Goal: Information Seeking & Learning: Check status

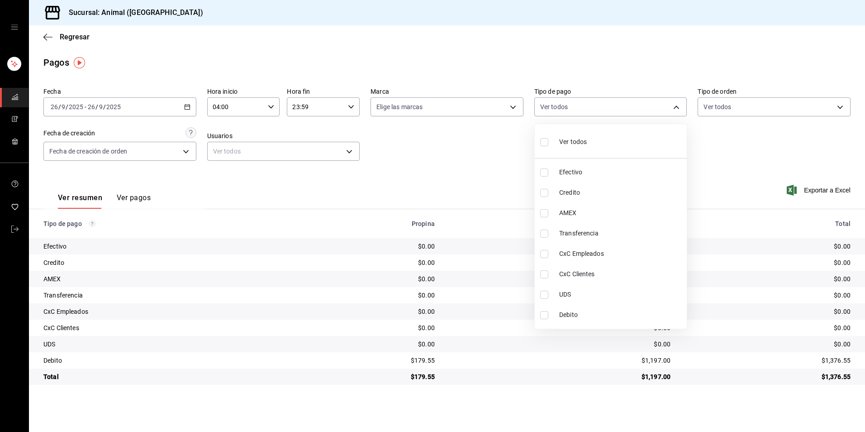
click at [659, 183] on li "Credito" at bounding box center [611, 192] width 152 height 20
type input "235ce608-f464-428a-9a71-314f665367d1"
checkbox input "true"
click at [630, 308] on li "Debito" at bounding box center [611, 314] width 152 height 20
type input "235ce608-f464-428a-9a71-314f665367d1,c7b29183-a811-4137-9cfa-21a61cd2bc4a"
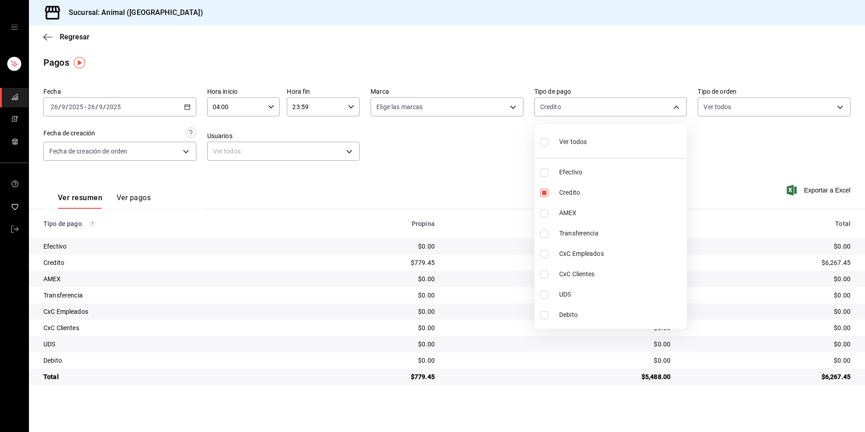
checkbox input "true"
click at [566, 308] on li "Debito" at bounding box center [611, 314] width 152 height 20
type input "235ce608-f464-428a-9a71-314f665367d1"
checkbox input "false"
click at [576, 197] on li "Credito" at bounding box center [611, 192] width 152 height 20
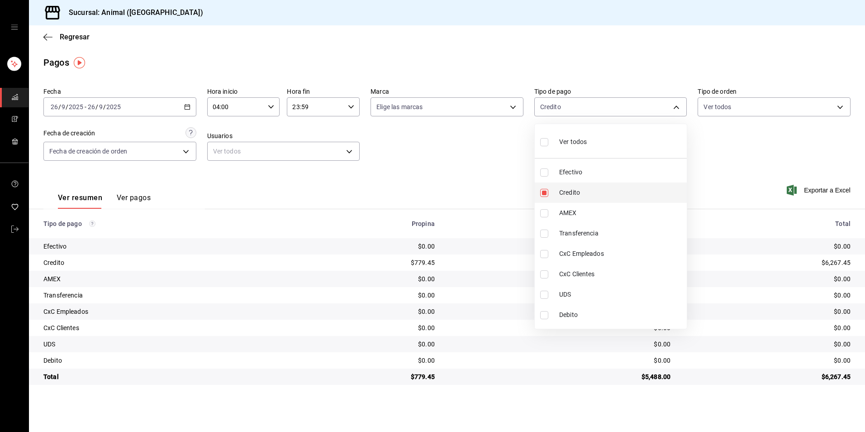
checkbox input "false"
click at [621, 124] on ul "Ver todos Efectivo Credito AMEX Transferencia CxC Empleados CxC Clientes UDS De…" at bounding box center [611, 226] width 152 height 205
click at [606, 148] on li "Ver todos" at bounding box center [611, 141] width 152 height 27
type input "b84c62b8-b02c-4970-ab2e-e166616419f2,235ce608-f464-428a-9a71-314f665367d1,53567…"
checkbox input "true"
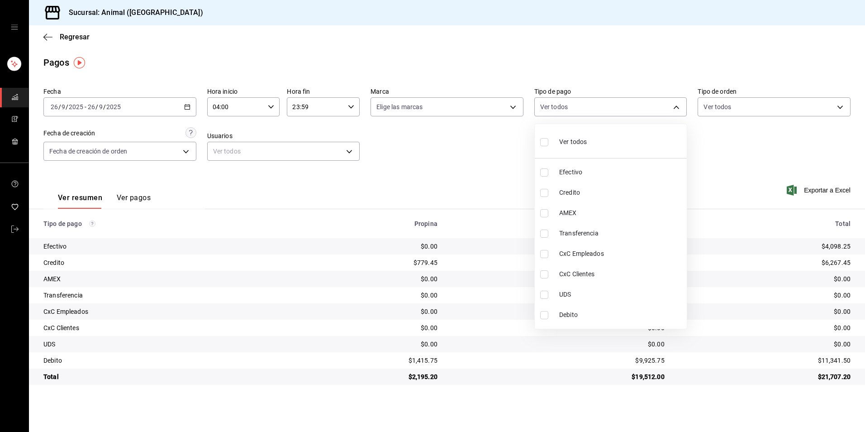
checkbox input "true"
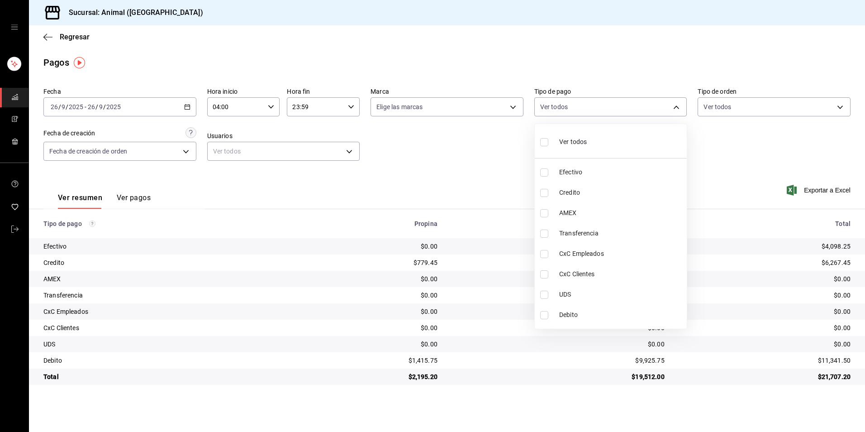
checkbox input "true"
click at [606, 148] on li "Ver todos" at bounding box center [611, 141] width 152 height 27
checkbox input "false"
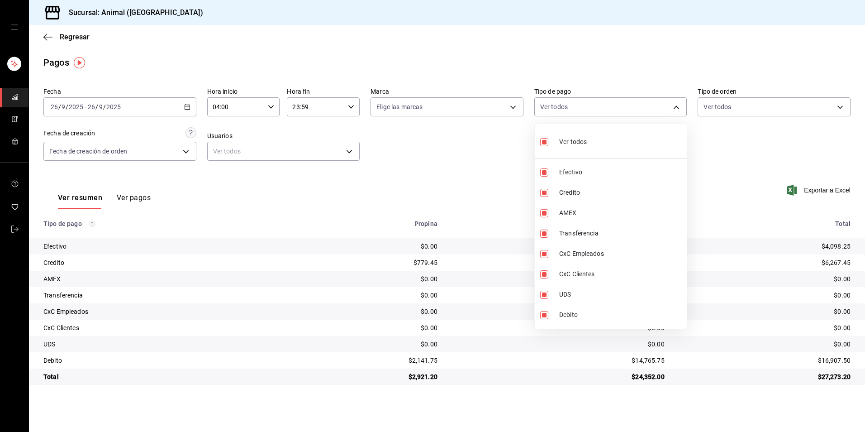
checkbox input "false"
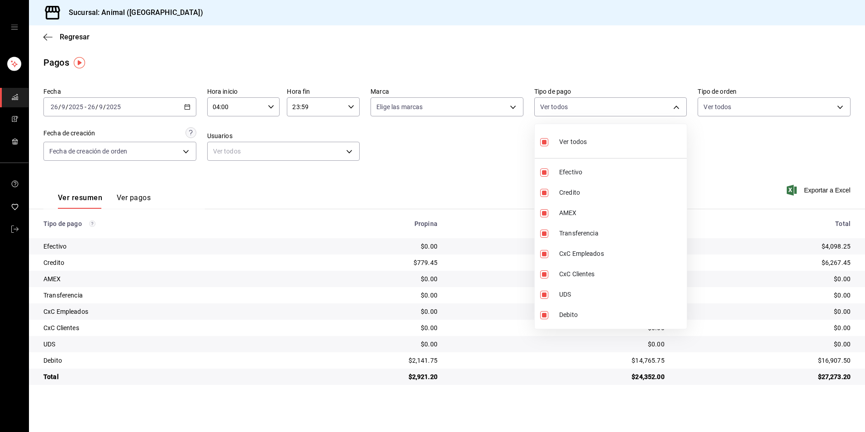
checkbox input "false"
drag, startPoint x: 674, startPoint y: 274, endPoint x: 707, endPoint y: 294, distance: 38.6
click at [676, 276] on span "CxC Clientes" at bounding box center [621, 274] width 124 height 10
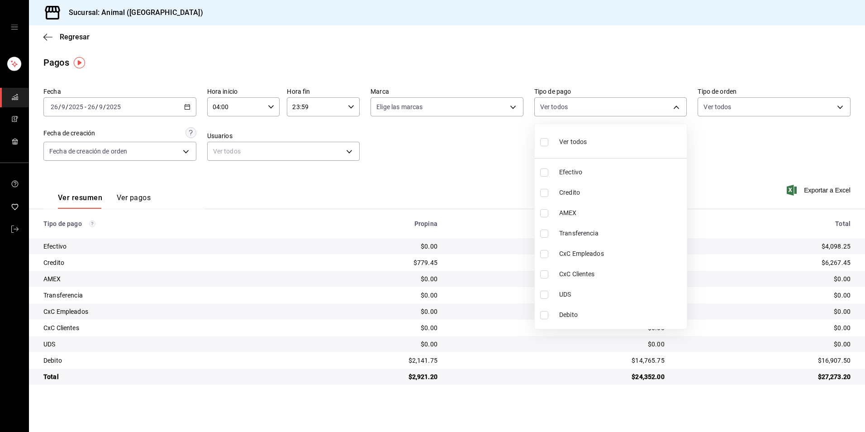
type input "6c2c4eef-27ab-4c8c-8fe2-8a5d5eee22bf"
checkbox input "true"
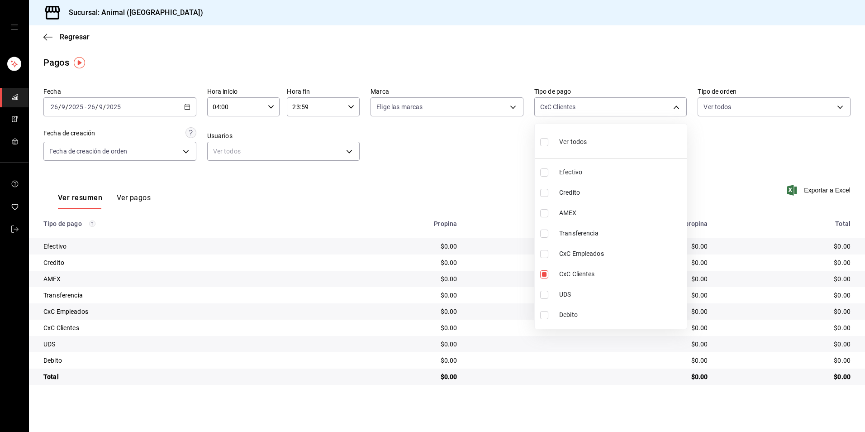
click at [707, 294] on div at bounding box center [432, 216] width 865 height 432
click at [566, 110] on body "Sucursal: Animal (Tijuana) Regresar Pagos Fecha [DATE] [DATE] - [DATE] [DATE] H…" at bounding box center [432, 216] width 865 height 432
click at [564, 141] on span "Ver todos" at bounding box center [573, 142] width 28 height 10
type input "b84c62b8-b02c-4970-ab2e-e166616419f2,235ce608-f464-428a-9a71-314f665367d1,53567…"
checkbox input "true"
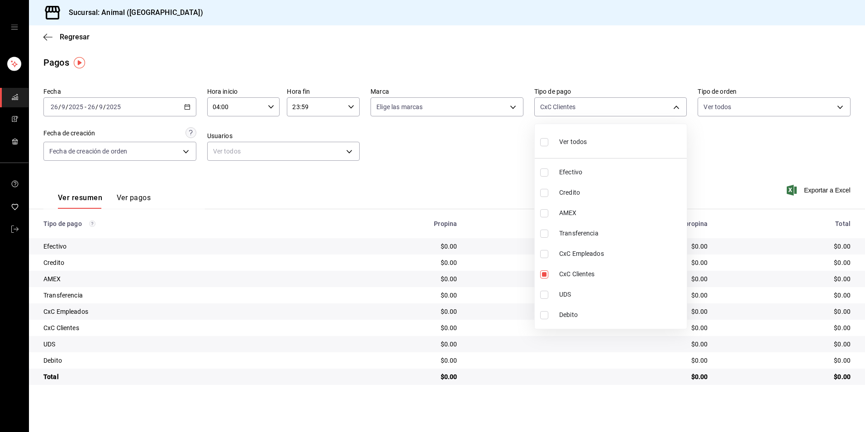
checkbox input "true"
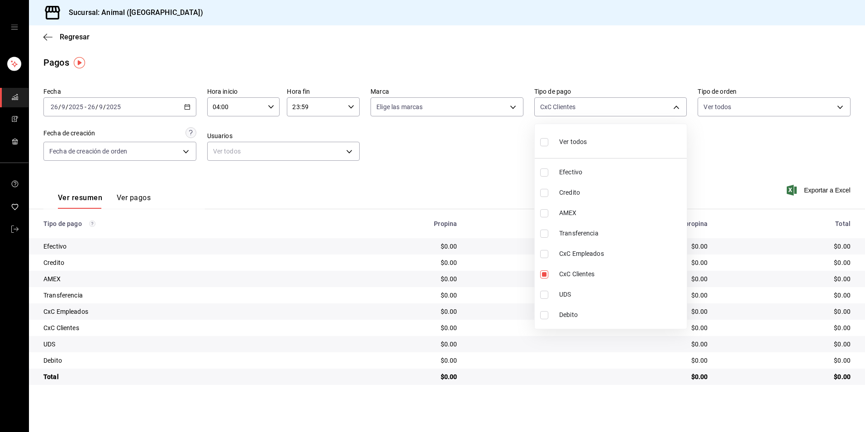
checkbox input "true"
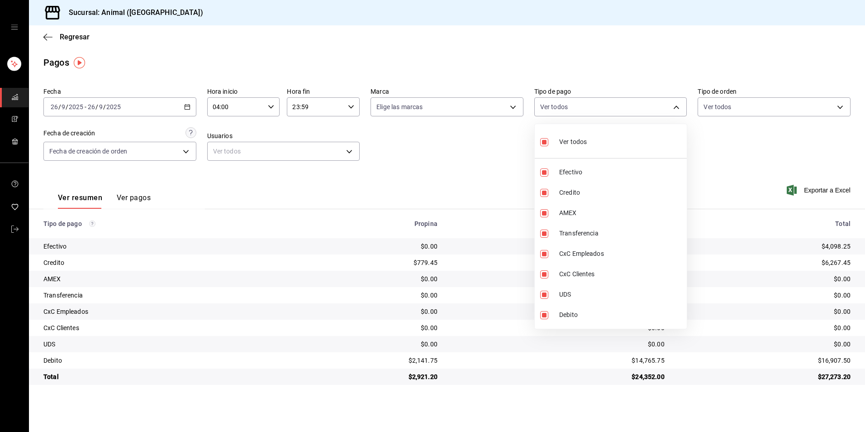
click at [564, 141] on span "Ver todos" at bounding box center [573, 142] width 28 height 10
checkbox input "false"
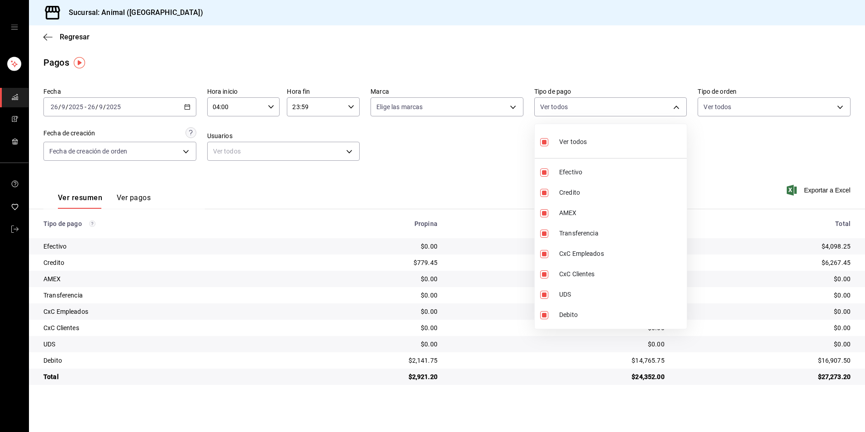
checkbox input "false"
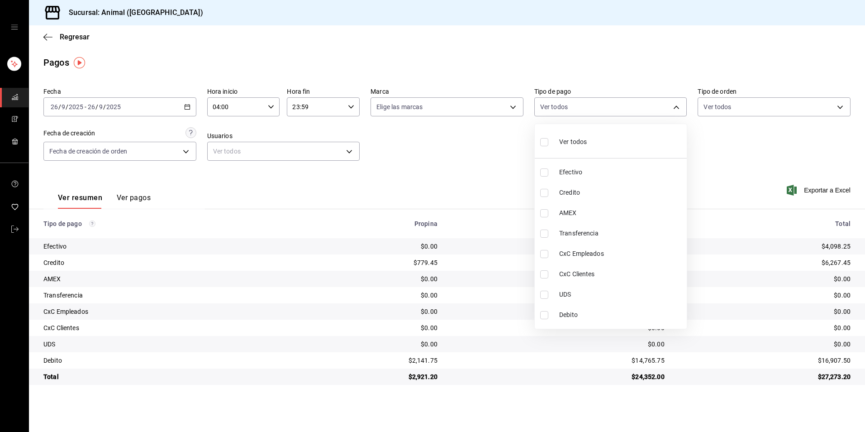
click at [567, 147] on div "Ver todos" at bounding box center [563, 140] width 47 height 19
type input "b84c62b8-b02c-4970-ab2e-e166616419f2,235ce608-f464-428a-9a71-314f665367d1,53567…"
checkbox input "true"
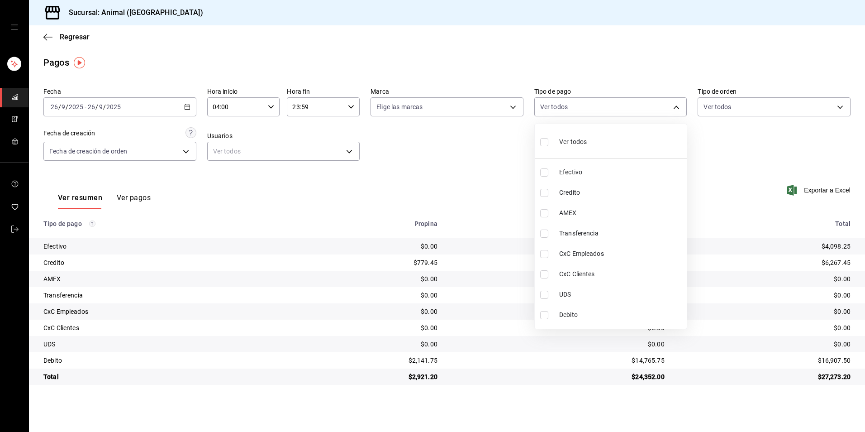
checkbox input "true"
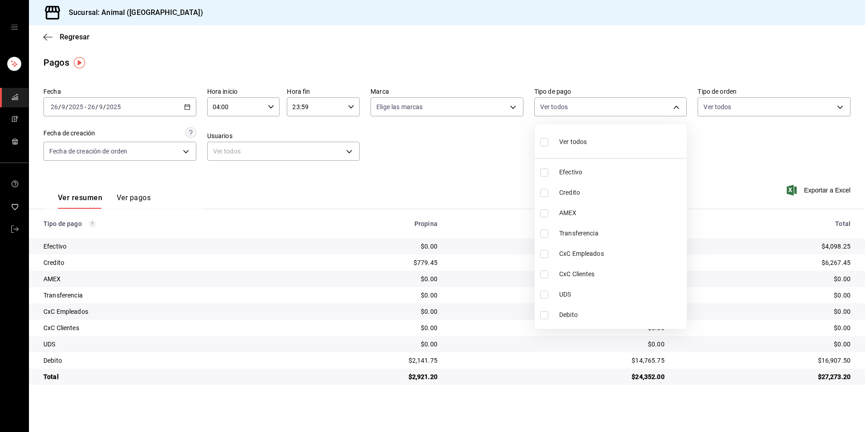
checkbox input "true"
click at [567, 147] on div "Ver todos" at bounding box center [563, 140] width 47 height 19
checkbox input "false"
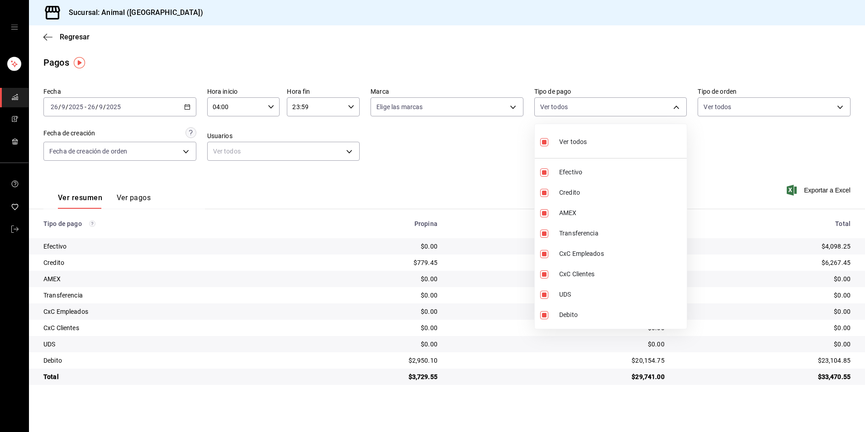
checkbox input "false"
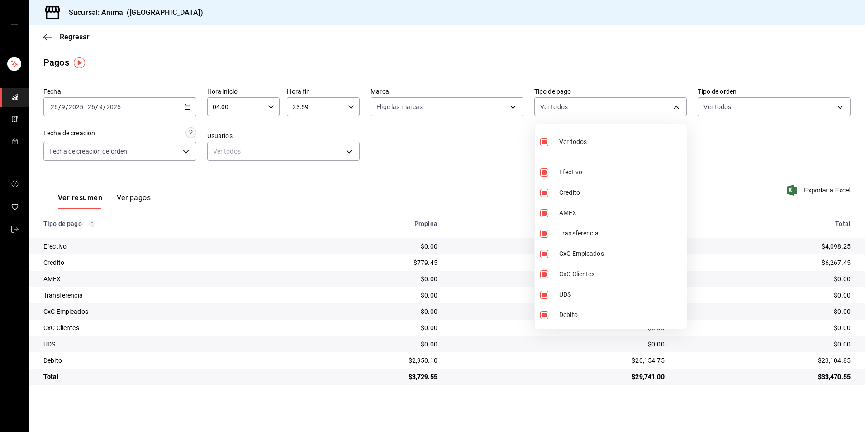
checkbox input "false"
click at [582, 187] on li "Credito" at bounding box center [611, 192] width 152 height 20
type input "235ce608-f464-428a-9a71-314f665367d1"
checkbox input "true"
click at [566, 319] on span "Debito" at bounding box center [621, 315] width 124 height 10
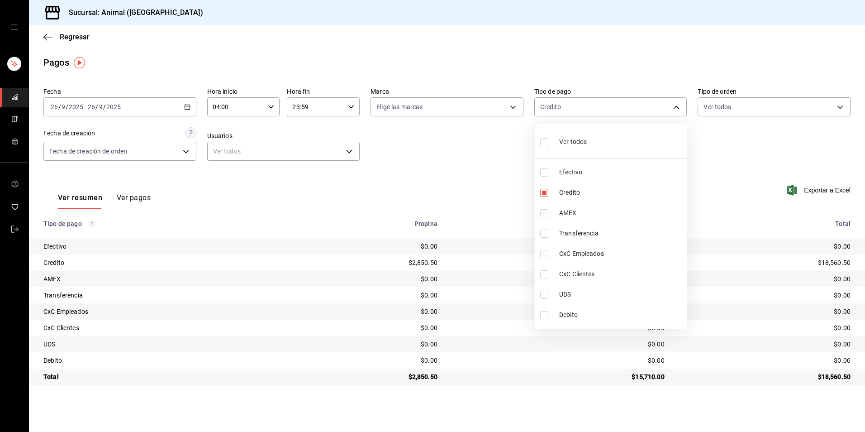
type input "235ce608-f464-428a-9a71-314f665367d1,c7b29183-a811-4137-9cfa-21a61cd2bc4a"
checkbox input "true"
click at [566, 320] on li "Debito" at bounding box center [611, 314] width 152 height 20
type input "235ce608-f464-428a-9a71-314f665367d1"
checkbox input "false"
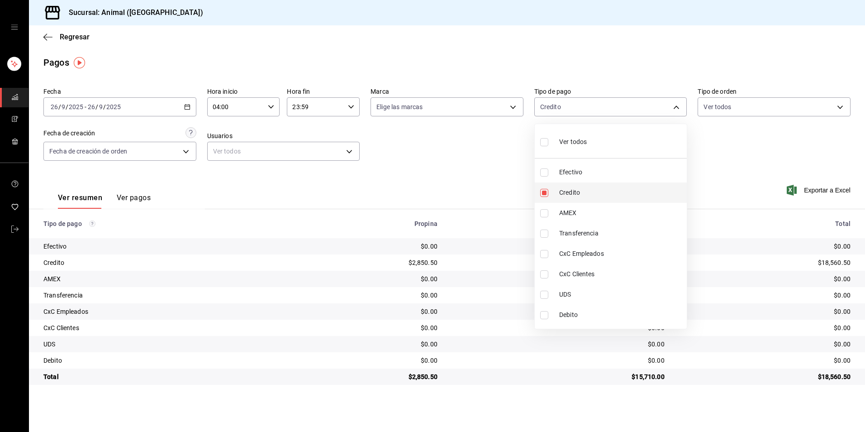
click at [561, 189] on span "Credito" at bounding box center [621, 193] width 124 height 10
checkbox input "false"
click at [601, 195] on span "Credito" at bounding box center [621, 193] width 124 height 10
type input "235ce608-f464-428a-9a71-314f665367d1"
checkbox input "true"
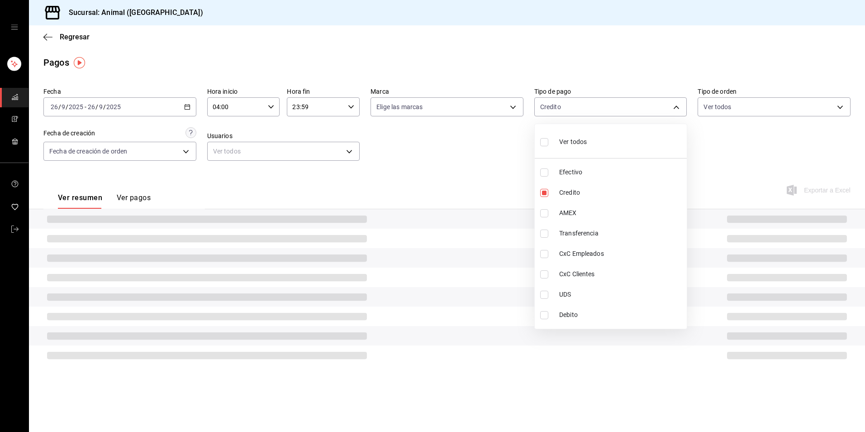
click at [604, 308] on li "Debito" at bounding box center [611, 314] width 152 height 20
type input "235ce608-f464-428a-9a71-314f665367d1,c7b29183-a811-4137-9cfa-21a61cd2bc4a"
checkbox input "true"
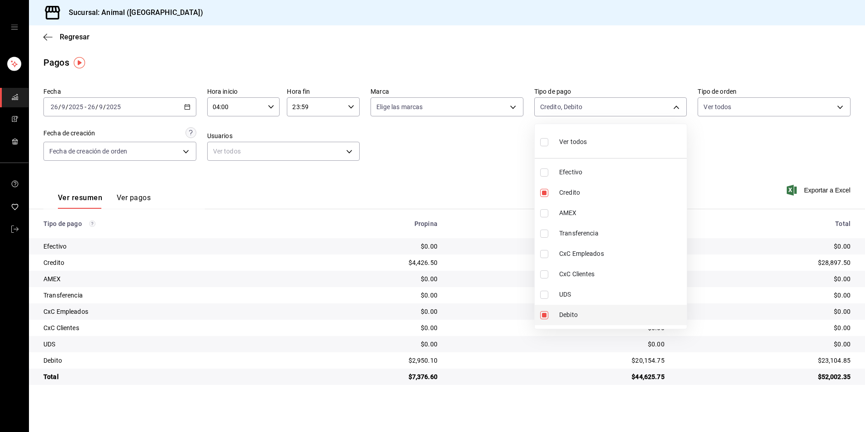
click at [565, 319] on span "Debito" at bounding box center [621, 315] width 124 height 10
type input "235ce608-f464-428a-9a71-314f665367d1"
checkbox input "false"
click at [593, 198] on li "Credito" at bounding box center [611, 192] width 152 height 20
checkbox input "false"
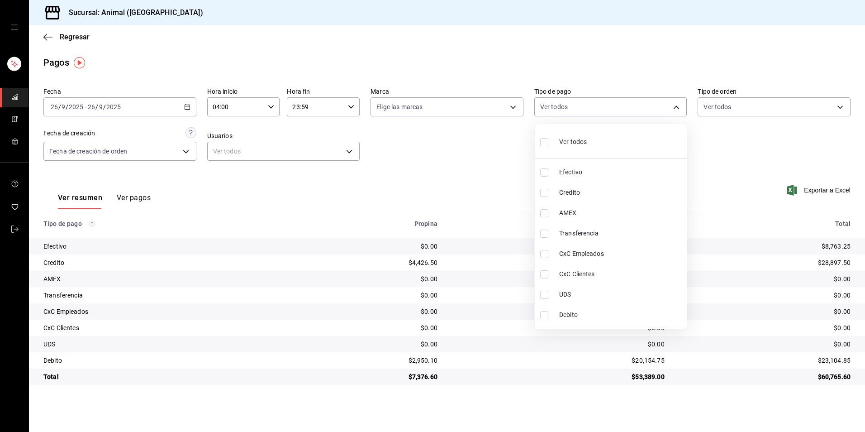
click at [583, 190] on span "Credito" at bounding box center [621, 193] width 124 height 10
type input "235ce608-f464-428a-9a71-314f665367d1"
checkbox input "true"
click at [564, 311] on span "Debito" at bounding box center [621, 315] width 124 height 10
type input "235ce608-f464-428a-9a71-314f665367d1,c7b29183-a811-4137-9cfa-21a61cd2bc4a"
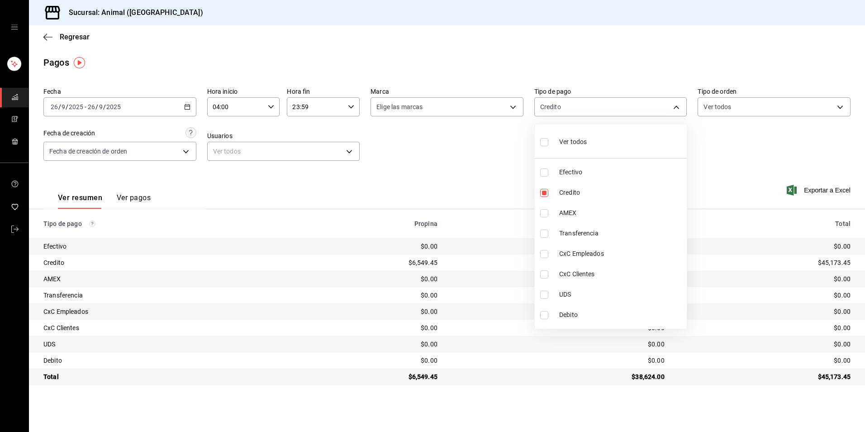
checkbox input "true"
click at [555, 129] on li "Ver todos" at bounding box center [611, 141] width 152 height 27
type input "b84c62b8-b02c-4970-ab2e-e166616419f2,235ce608-f464-428a-9a71-314f665367d1,53567…"
checkbox input "true"
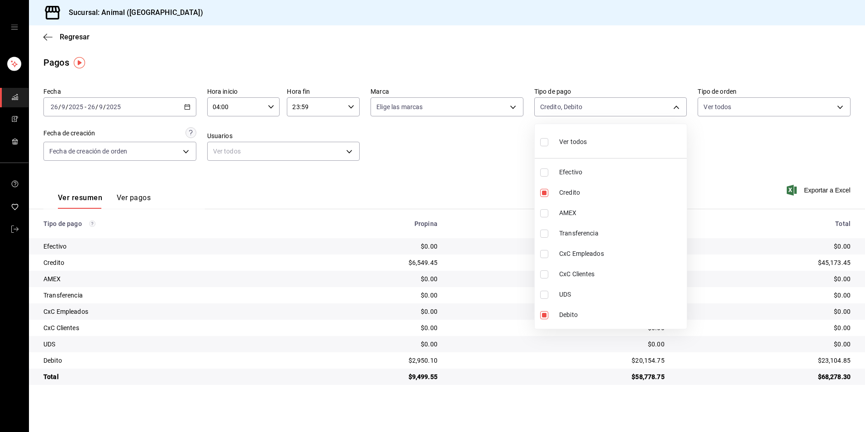
checkbox input "true"
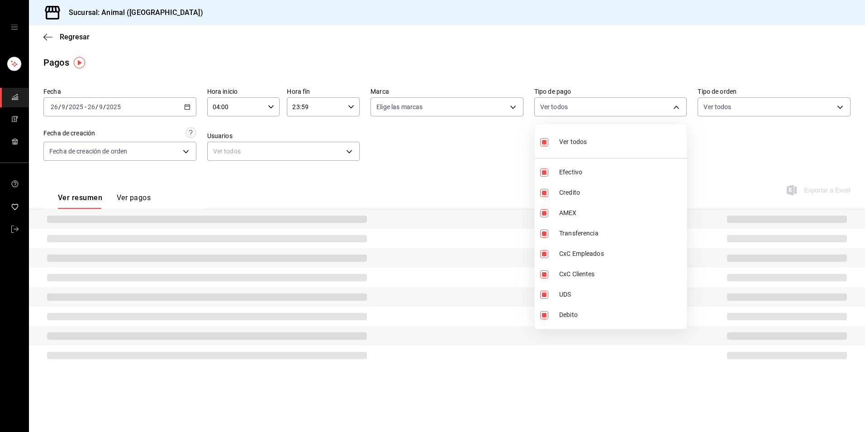
click at [556, 136] on div "Ver todos" at bounding box center [563, 140] width 47 height 19
checkbox input "false"
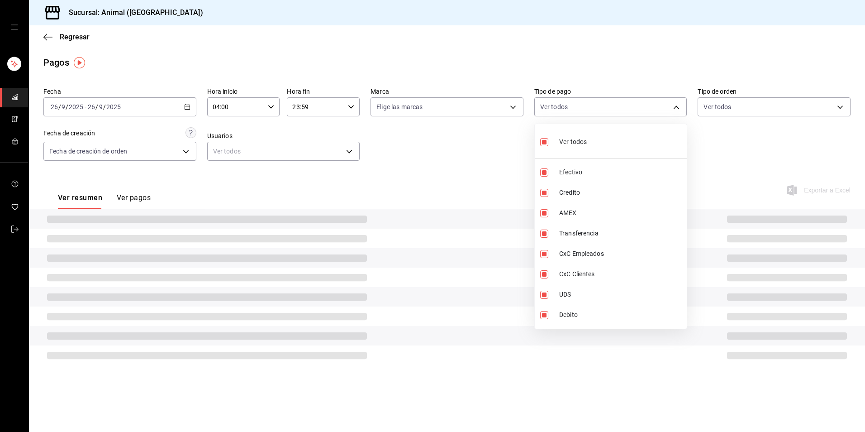
checkbox input "false"
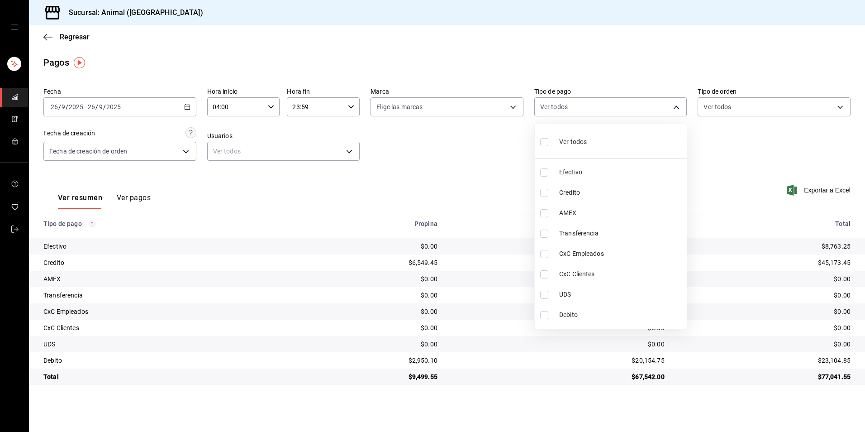
click at [580, 200] on li "Credito" at bounding box center [611, 192] width 152 height 20
type input "235ce608-f464-428a-9a71-314f665367d1"
checkbox input "true"
click at [572, 311] on span "Debito" at bounding box center [621, 315] width 124 height 10
type input "235ce608-f464-428a-9a71-314f665367d1,c7b29183-a811-4137-9cfa-21a61cd2bc4a"
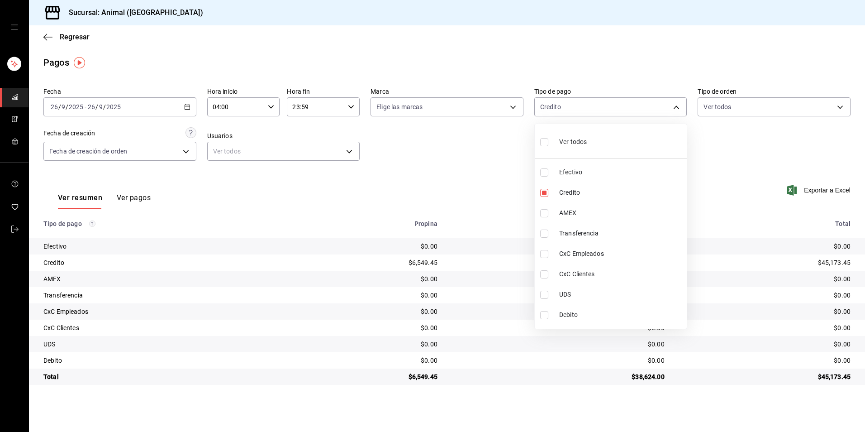
checkbox input "true"
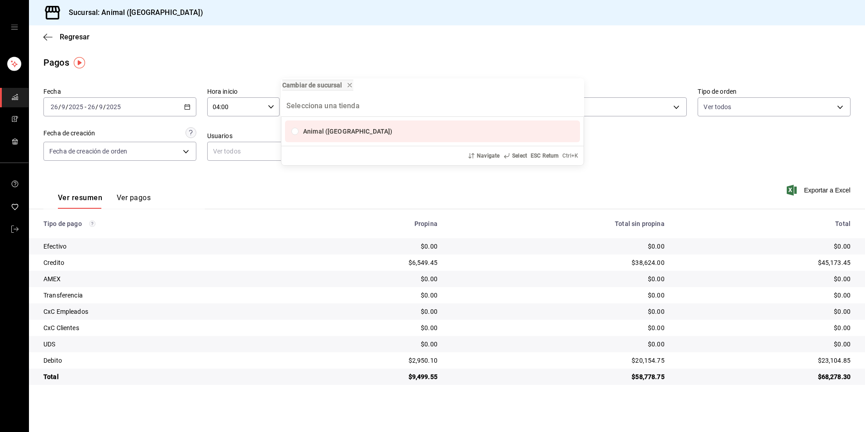
click at [594, 208] on div "Cambiar de sucursal Animal ([GEOGRAPHIC_DATA]) Navigate Select ESC Return Ctrl+…" at bounding box center [432, 216] width 865 height 432
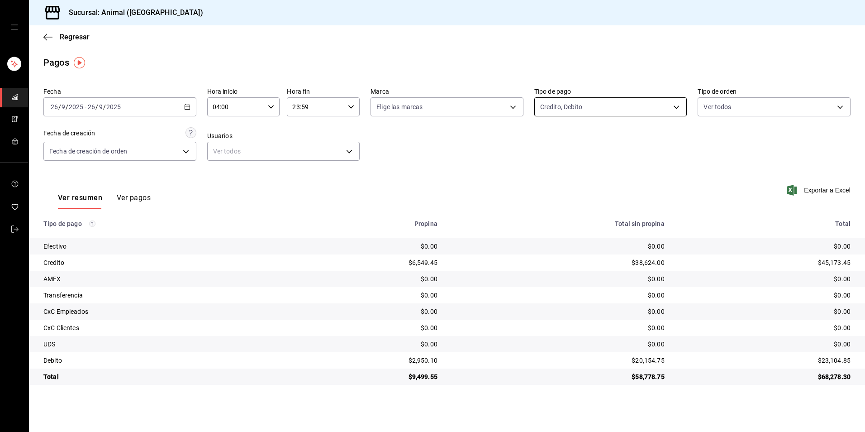
click at [639, 111] on body "Sucursal: Animal (Tijuana) Regresar Pagos Fecha [DATE] [DATE] - [DATE] [DATE] H…" at bounding box center [432, 216] width 865 height 432
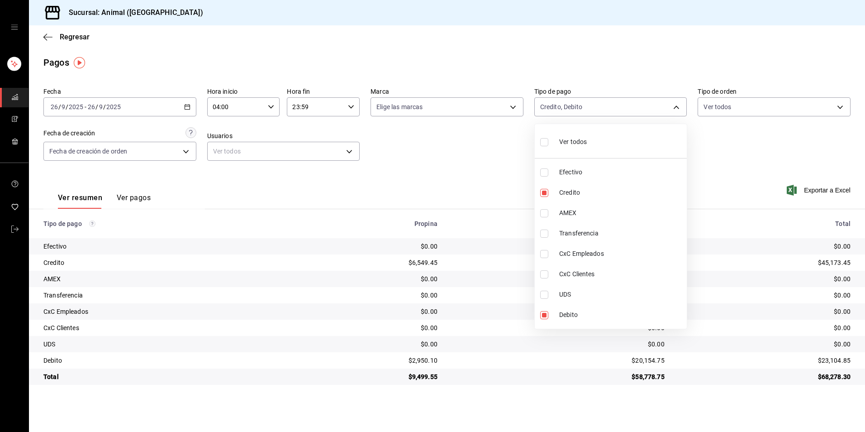
click at [626, 129] on li "Ver todos" at bounding box center [611, 141] width 152 height 27
type input "b84c62b8-b02c-4970-ab2e-e166616419f2,235ce608-f464-428a-9a71-314f665367d1,53567…"
checkbox input "true"
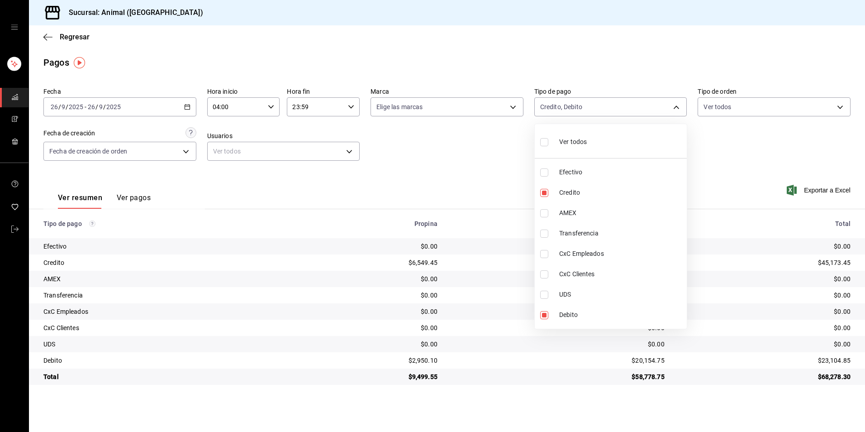
checkbox input "true"
click at [626, 129] on li "Ver todos" at bounding box center [611, 141] width 152 height 27
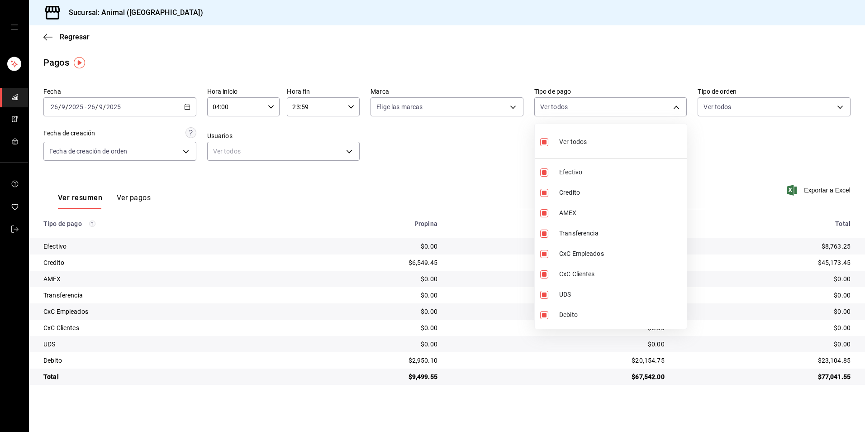
checkbox input "false"
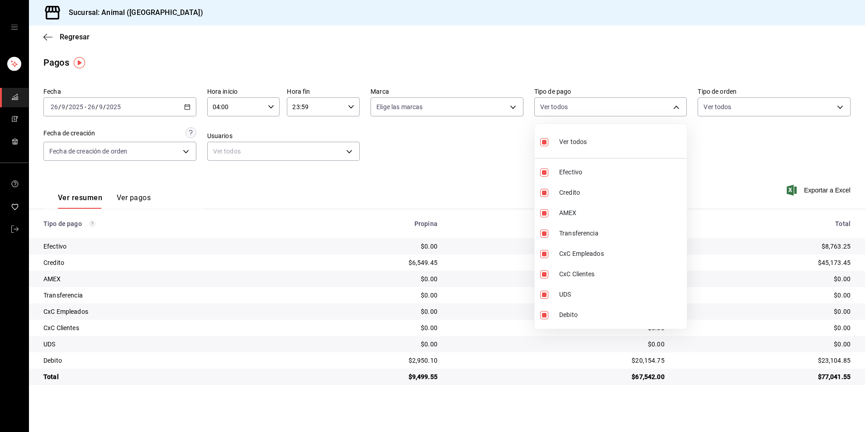
checkbox input "false"
click at [605, 138] on li "Ver todos" at bounding box center [611, 141] width 152 height 27
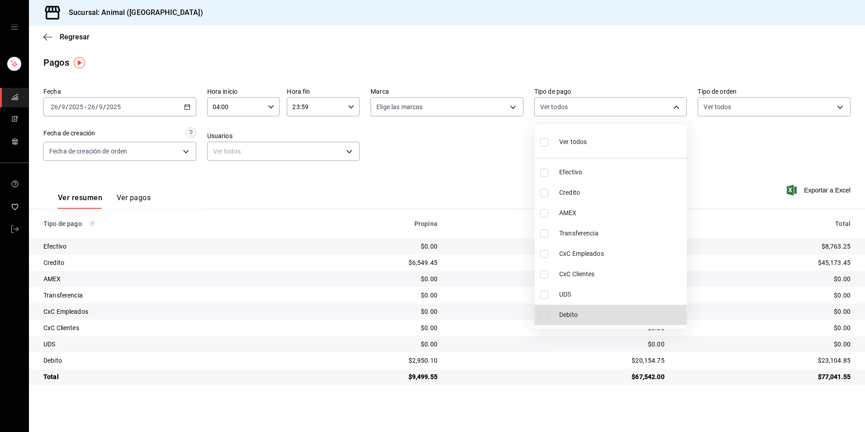
type input "b84c62b8-b02c-4970-ab2e-e166616419f2,235ce608-f464-428a-9a71-314f665367d1,53567…"
checkbox input "true"
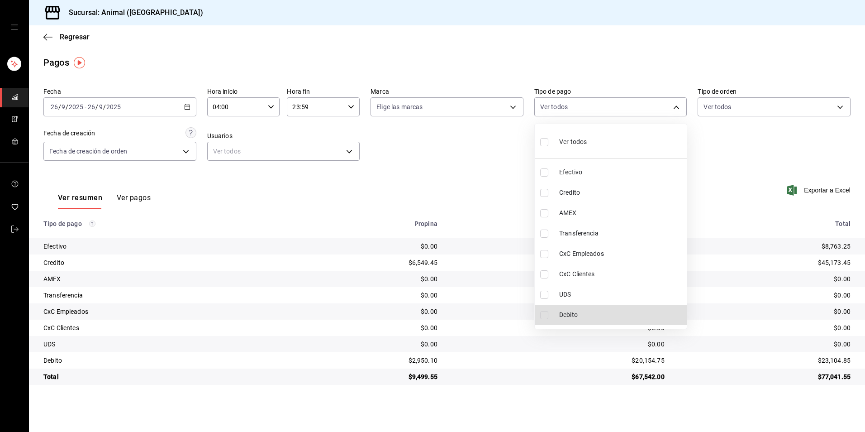
checkbox input "true"
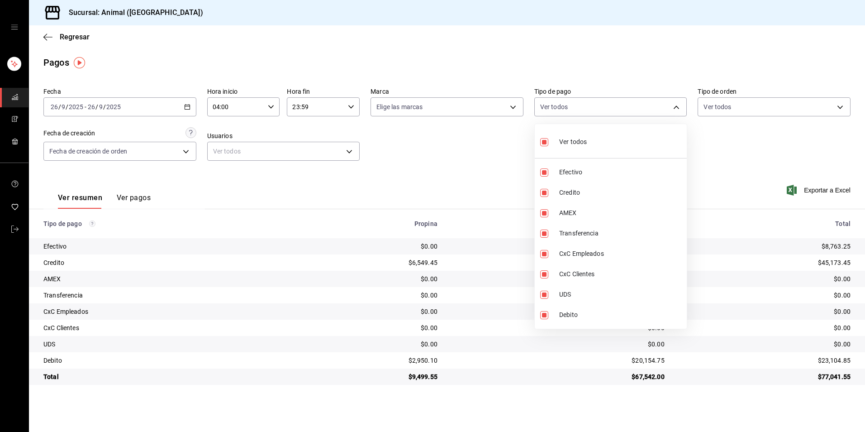
click at [605, 138] on li "Ver todos" at bounding box center [611, 141] width 152 height 27
checkbox input "false"
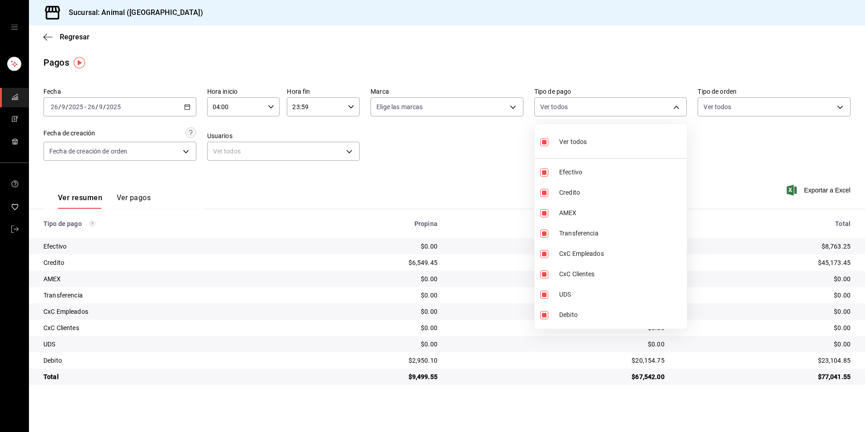
checkbox input "false"
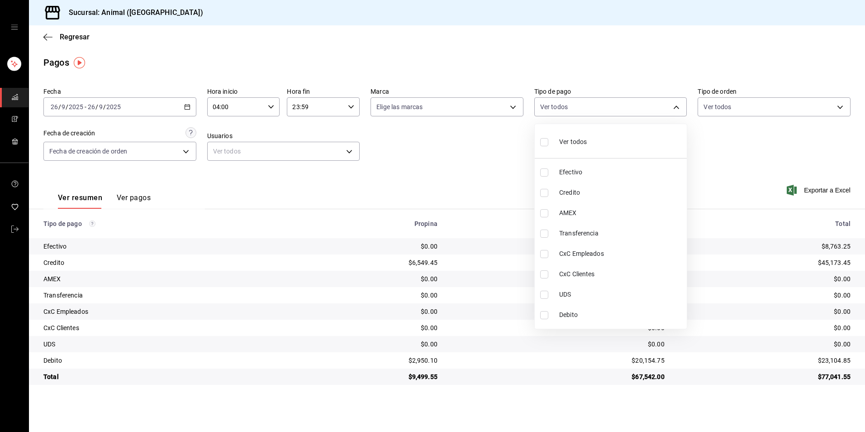
click at [594, 200] on li "Credito" at bounding box center [611, 192] width 152 height 20
type input "235ce608-f464-428a-9a71-314f665367d1"
checkbox input "true"
click at [591, 310] on span "Debito" at bounding box center [621, 315] width 124 height 10
type input "235ce608-f464-428a-9a71-314f665367d1,c7b29183-a811-4137-9cfa-21a61cd2bc4a"
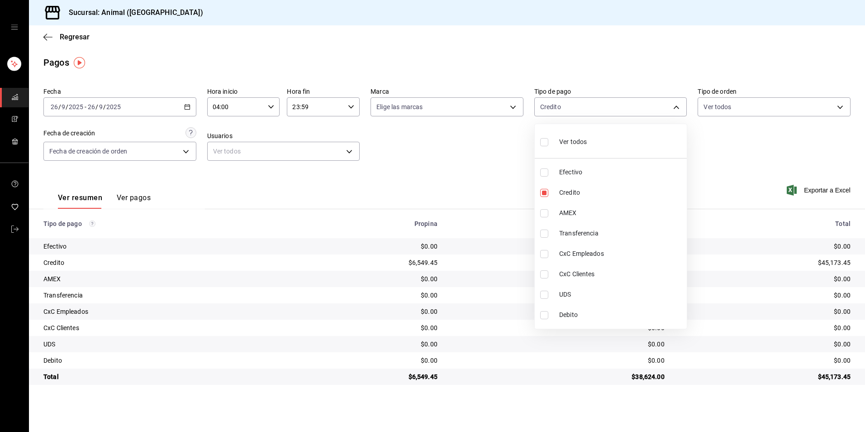
checkbox input "true"
click at [570, 142] on span "Ver todos" at bounding box center [573, 142] width 28 height 10
type input "b84c62b8-b02c-4970-ab2e-e166616419f2,235ce608-f464-428a-9a71-314f665367d1,53567…"
checkbox input "true"
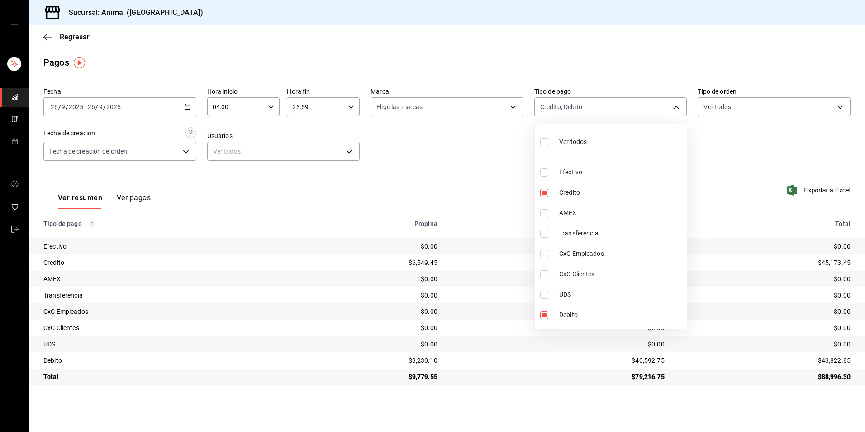
checkbox input "true"
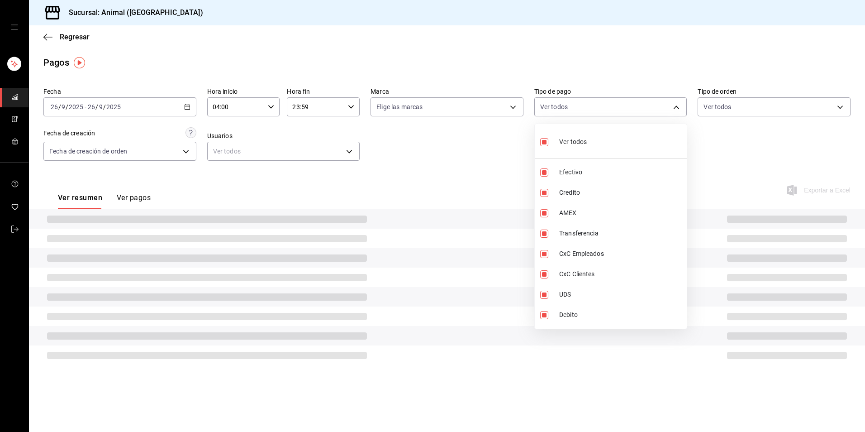
click at [570, 142] on span "Ver todos" at bounding box center [573, 142] width 28 height 10
checkbox input "false"
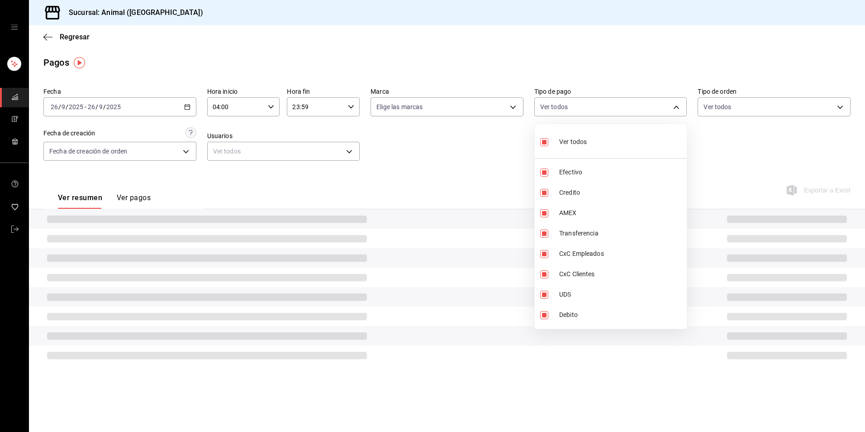
checkbox input "false"
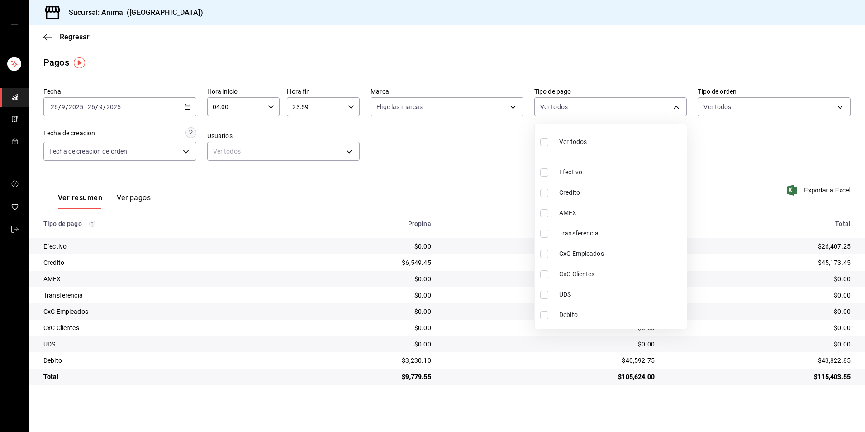
click at [563, 192] on span "Credito" at bounding box center [621, 193] width 124 height 10
type input "235ce608-f464-428a-9a71-314f665367d1"
checkbox input "true"
click at [559, 315] on span "Debito" at bounding box center [621, 315] width 124 height 10
type input "235ce608-f464-428a-9a71-314f665367d1,c7b29183-a811-4137-9cfa-21a61cd2bc4a"
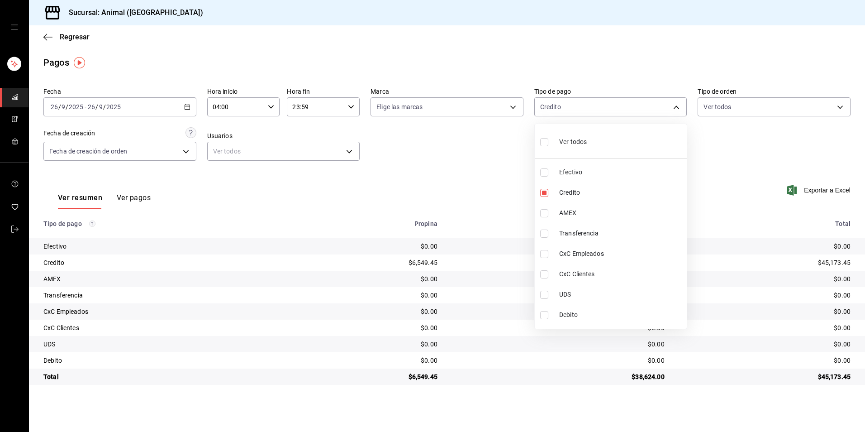
checkbox input "true"
click at [584, 140] on span "Ver todos" at bounding box center [573, 142] width 28 height 10
type input "b84c62b8-b02c-4970-ab2e-e166616419f2,235ce608-f464-428a-9a71-314f665367d1,53567…"
checkbox input "true"
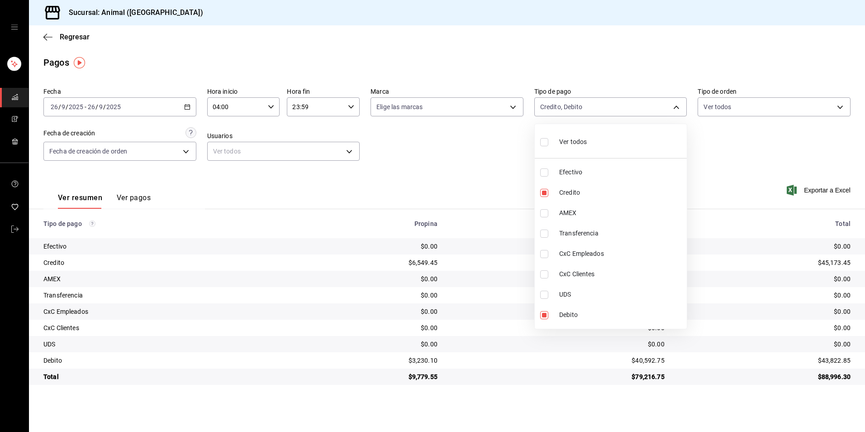
checkbox input "true"
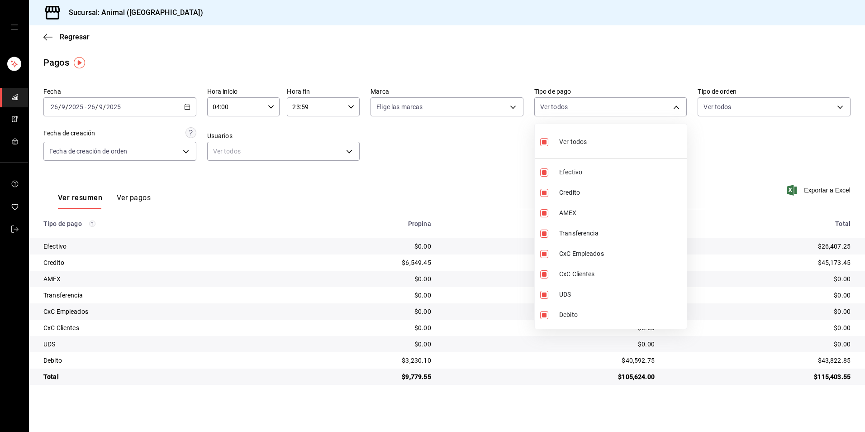
click at [584, 140] on span "Ver todos" at bounding box center [573, 142] width 28 height 10
checkbox input "false"
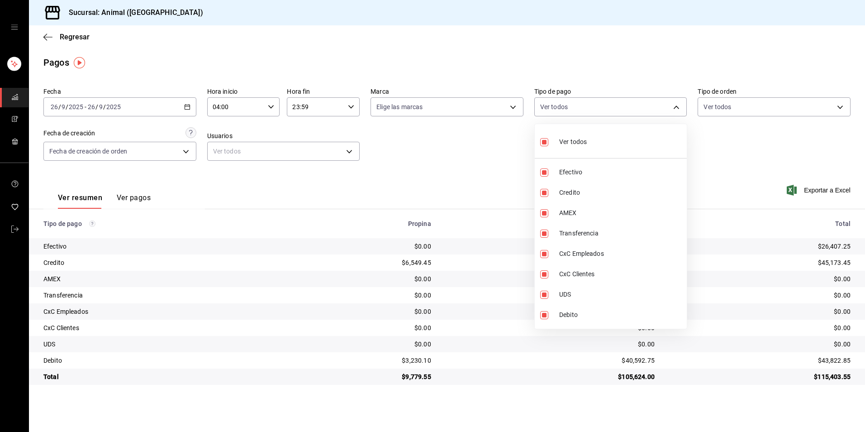
checkbox input "false"
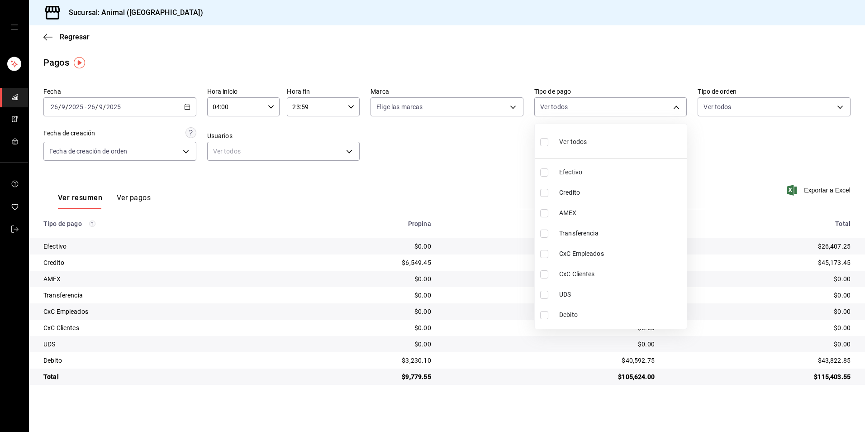
click at [571, 190] on span "Credito" at bounding box center [621, 193] width 124 height 10
type input "235ce608-f464-428a-9a71-314f665367d1"
checkbox input "true"
click at [559, 307] on li "Debito" at bounding box center [611, 314] width 152 height 20
type input "235ce608-f464-428a-9a71-314f665367d1,c7b29183-a811-4137-9cfa-21a61cd2bc4a"
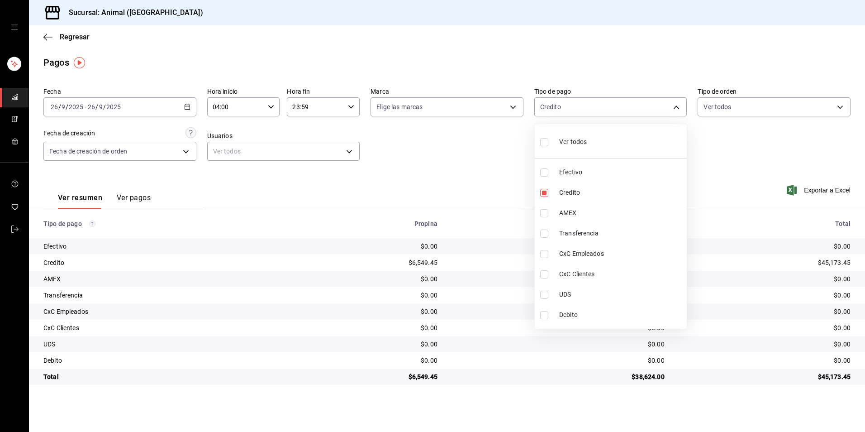
checkbox input "true"
